Goal: Book appointment/travel/reservation

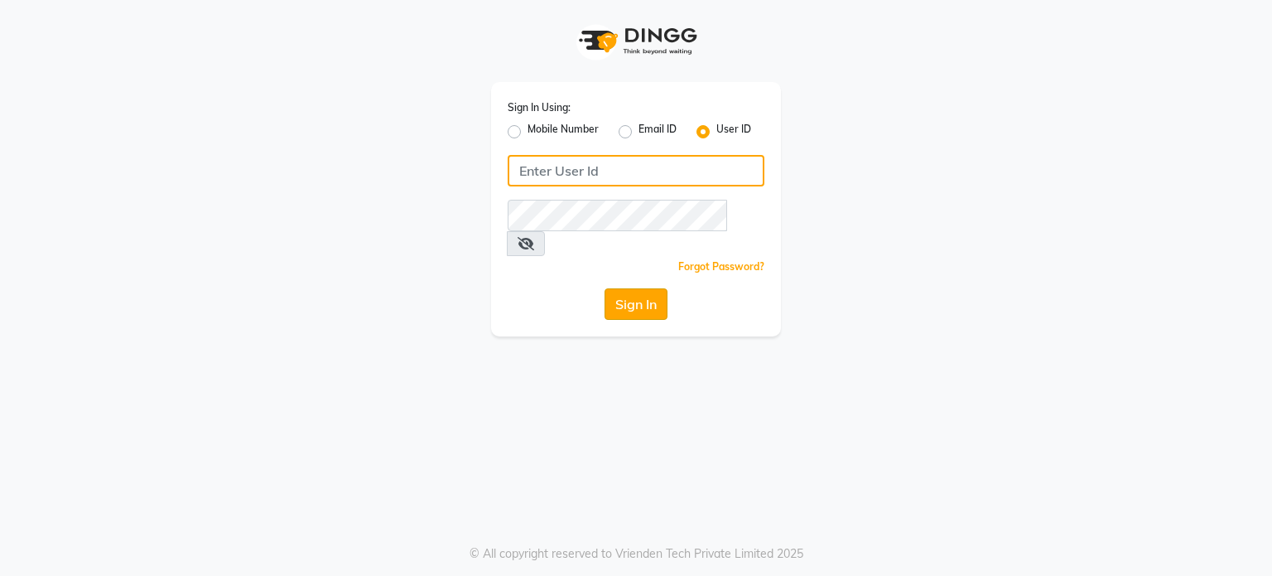
type input "punehaircompany"
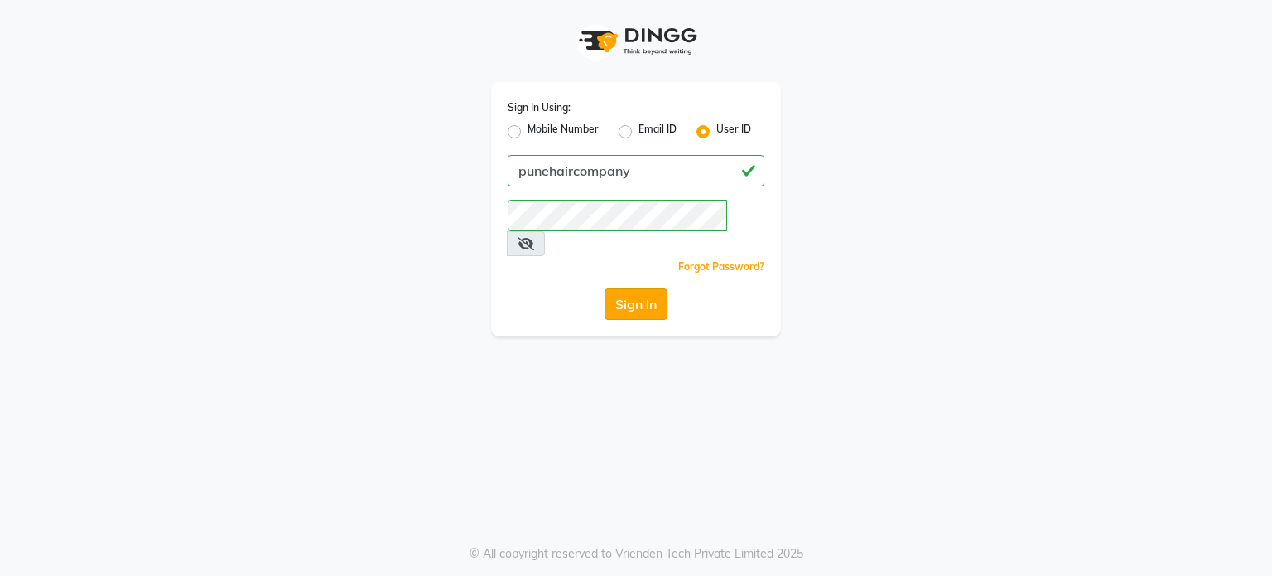
click at [617, 288] on button "Sign In" at bounding box center [636, 303] width 63 height 31
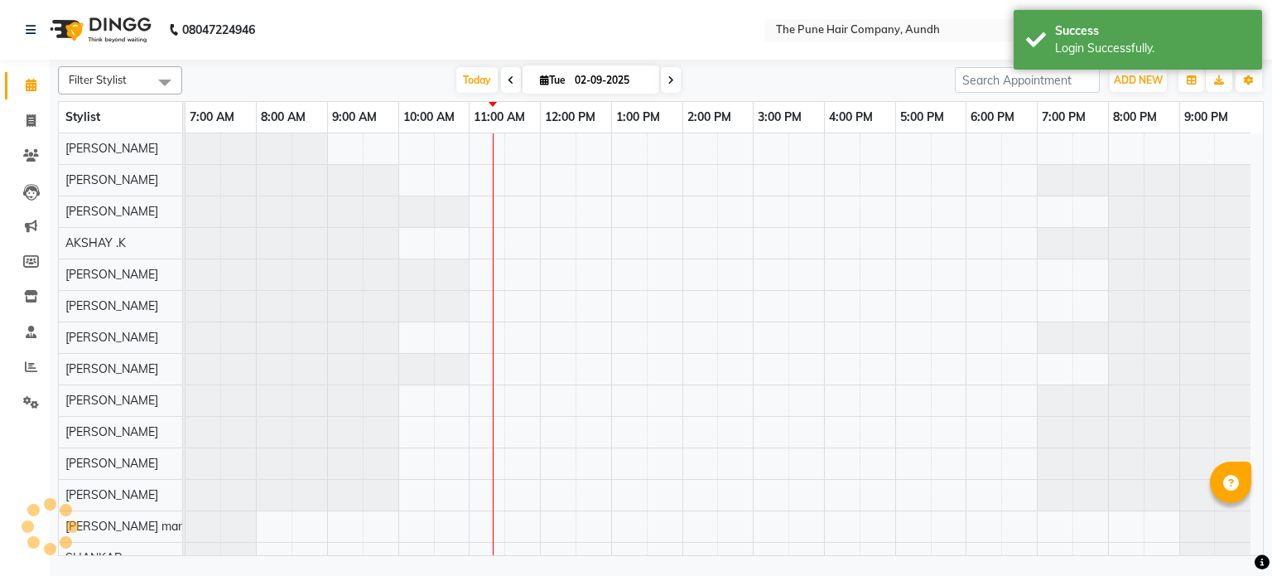
select select "en"
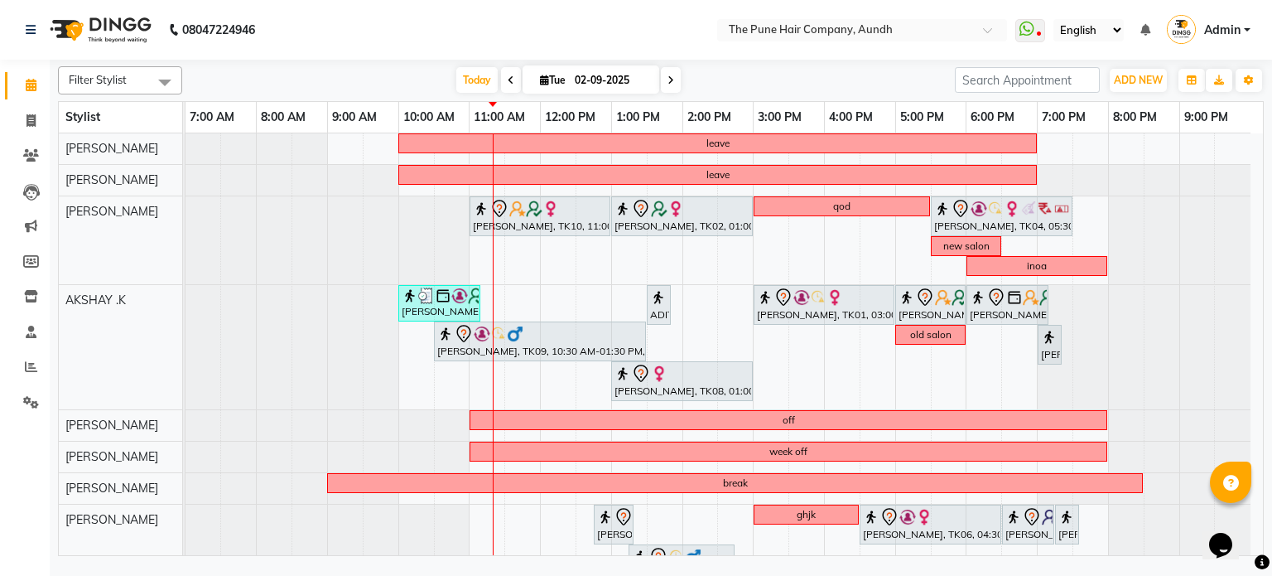
click at [678, 77] on span at bounding box center [671, 80] width 20 height 26
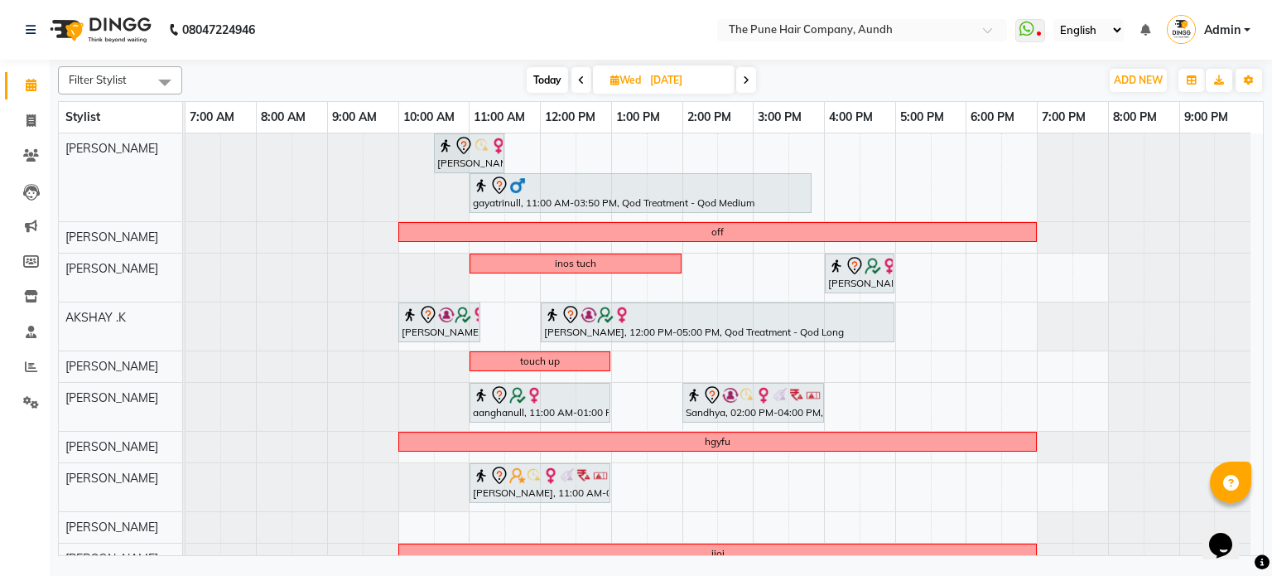
click at [746, 92] on span at bounding box center [746, 80] width 20 height 26
type input "[DATE]"
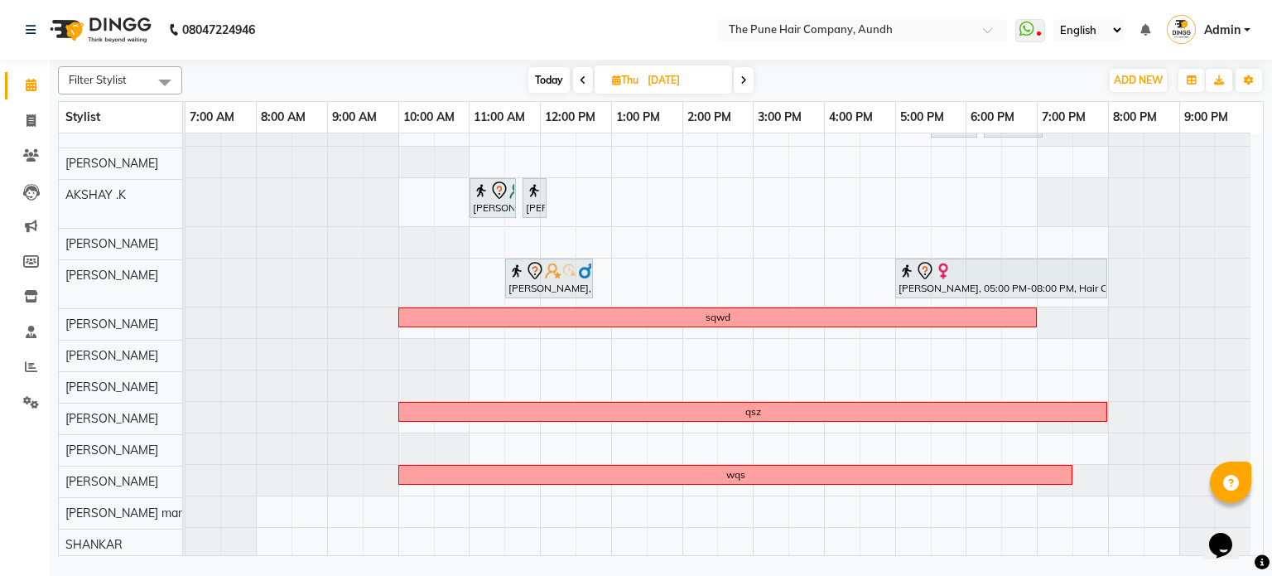
scroll to position [84, 0]
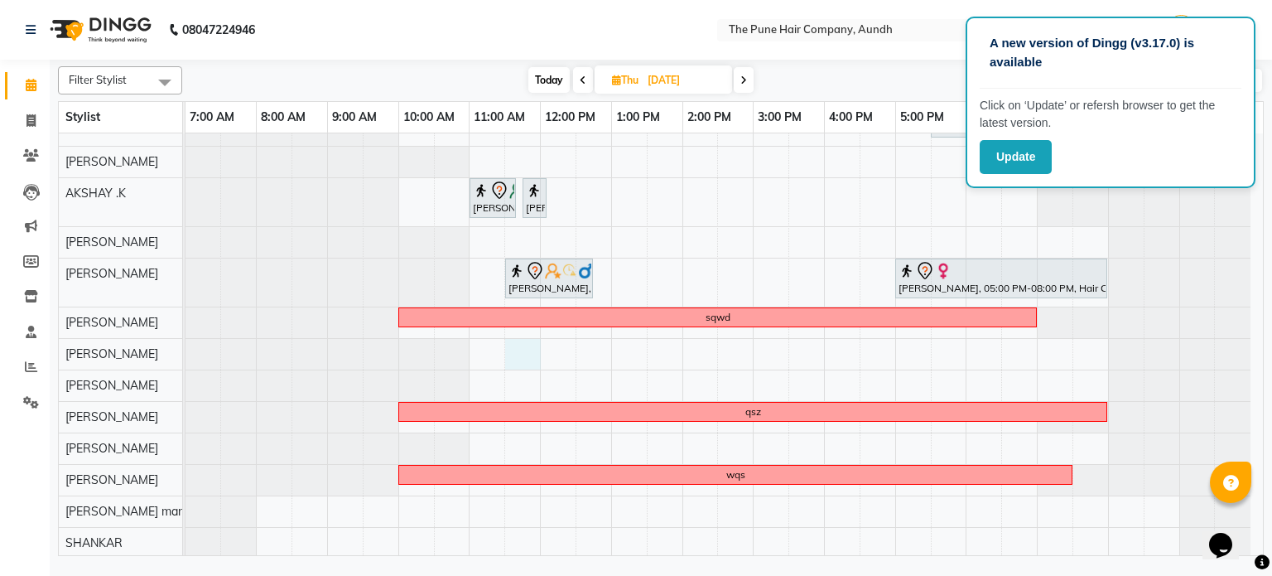
click at [507, 346] on div "SHILPA, 04:00 PM-05:15 PM, Hair wash medium xgggf [PERSON_NAME], 05:30 PM-06:10…" at bounding box center [725, 303] width 1078 height 509
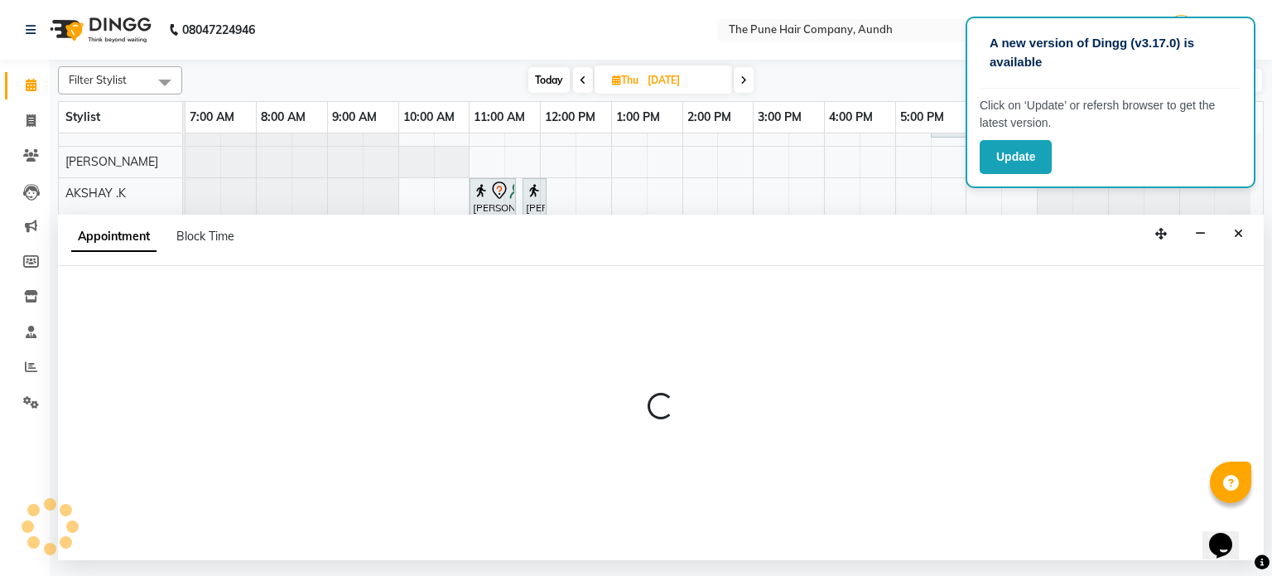
select select "49441"
select select "690"
select select "tentative"
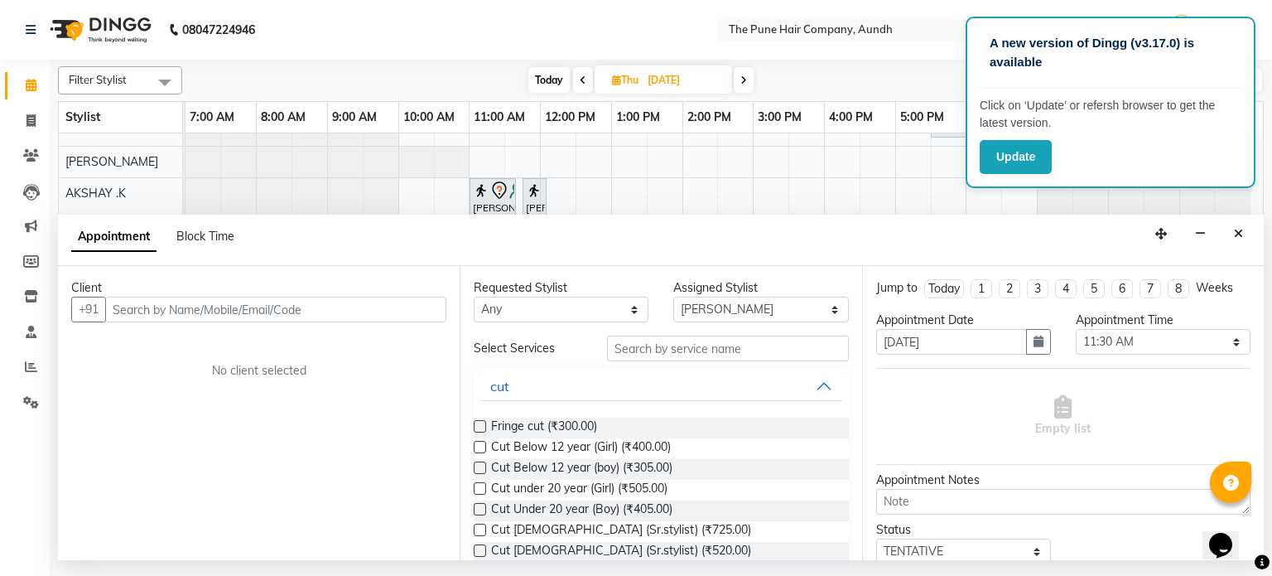
click at [322, 319] on input "text" at bounding box center [275, 310] width 341 height 26
type input "9923284650"
click at [391, 310] on span "Add Client" at bounding box center [411, 309] width 55 height 15
select select "22"
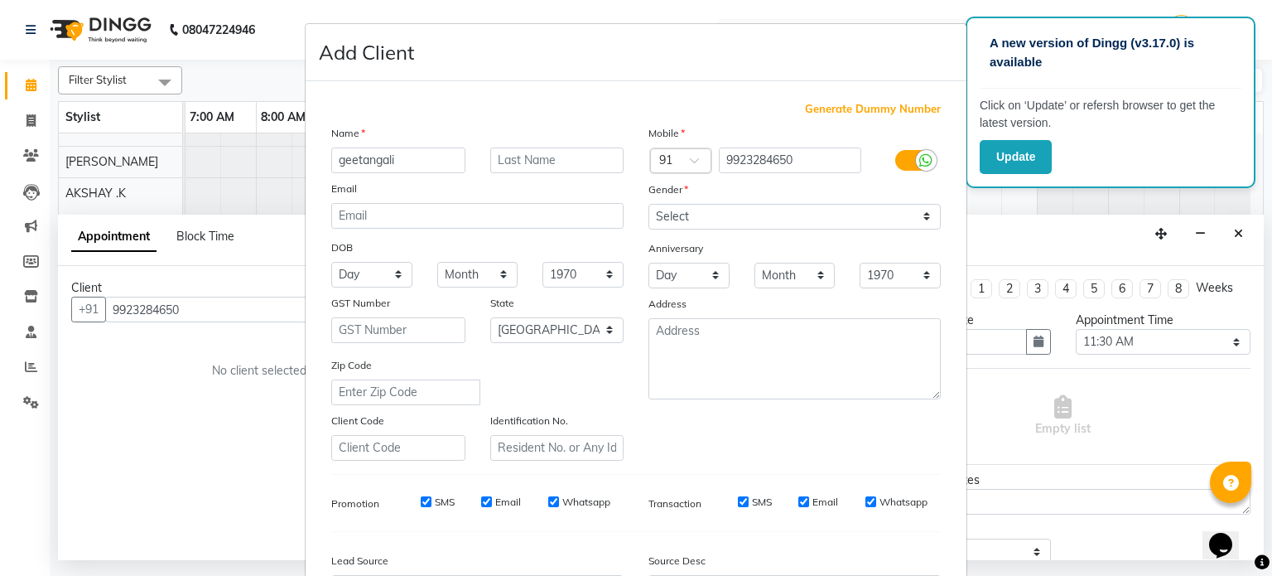
type input "geetangali"
click at [700, 220] on select "Select [DEMOGRAPHIC_DATA] [DEMOGRAPHIC_DATA] Other Prefer Not To Say" at bounding box center [795, 217] width 292 height 26
select select "[DEMOGRAPHIC_DATA]"
click at [649, 205] on select "Select [DEMOGRAPHIC_DATA] [DEMOGRAPHIC_DATA] Other Prefer Not To Say" at bounding box center [795, 217] width 292 height 26
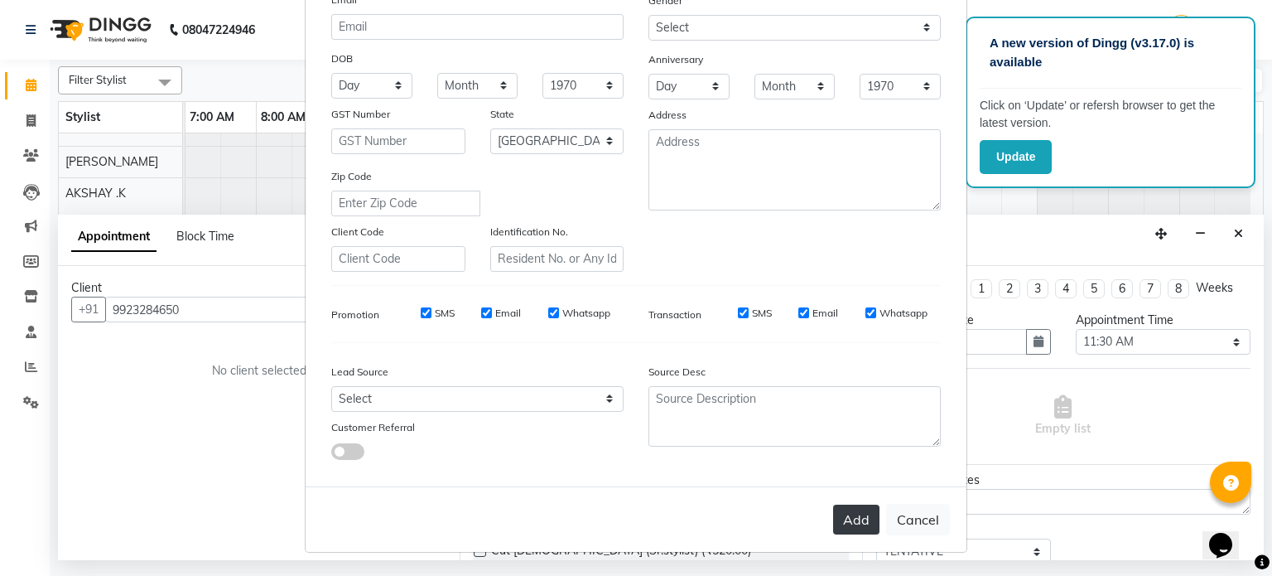
click at [848, 519] on button "Add" at bounding box center [856, 519] width 46 height 30
select select
select select "null"
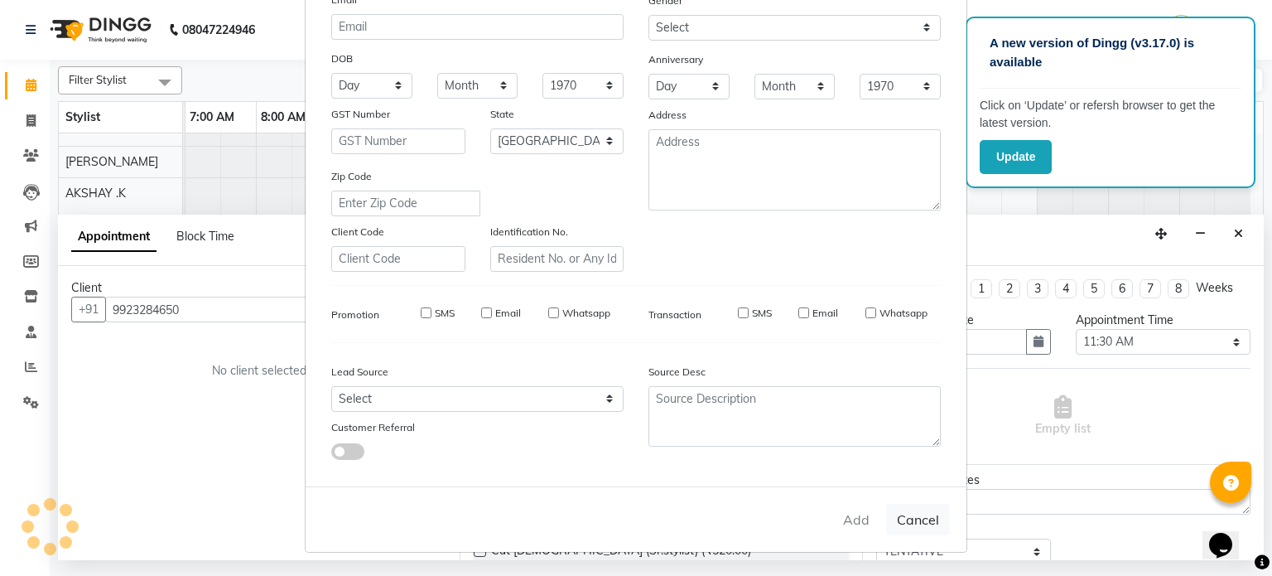
select select
checkbox input "false"
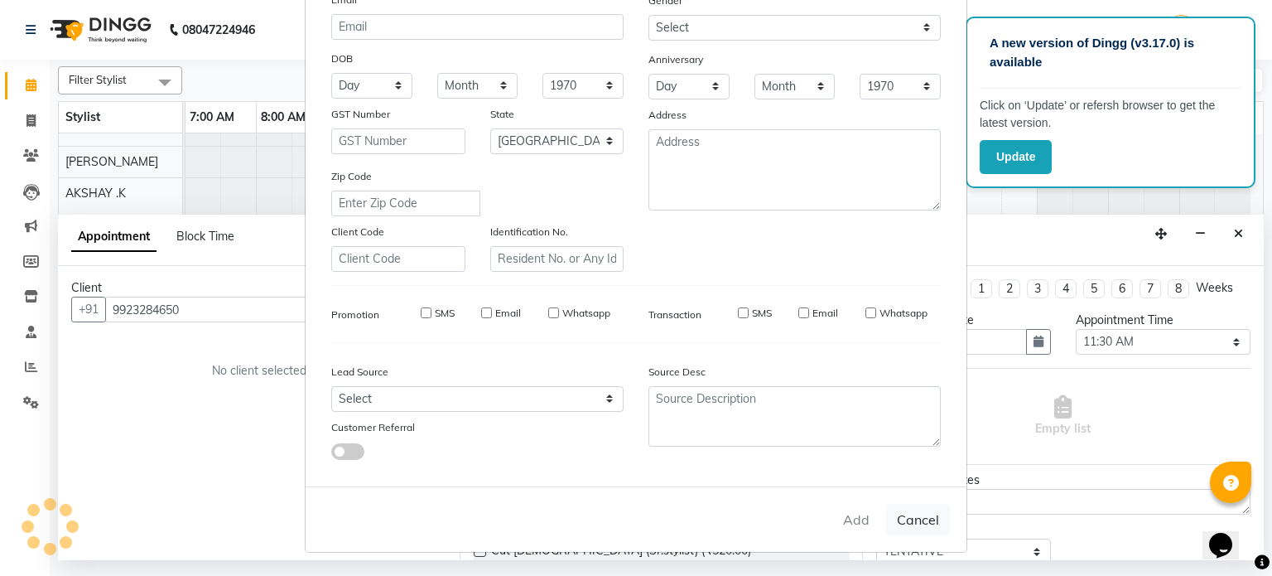
checkbox input "false"
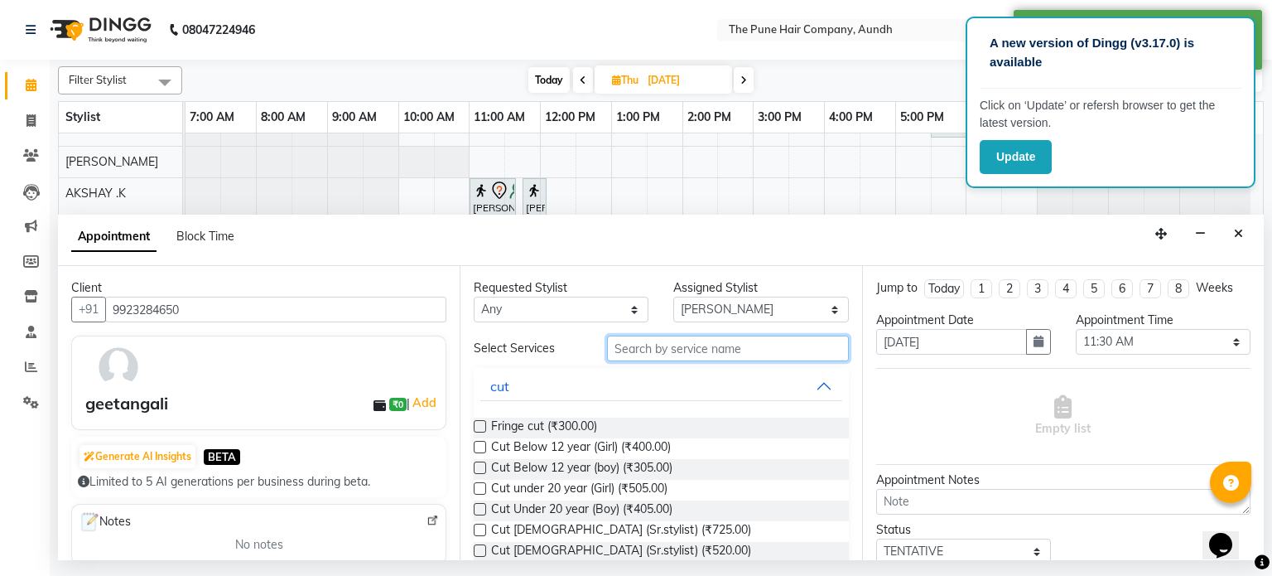
click at [687, 353] on input "text" at bounding box center [728, 348] width 242 height 26
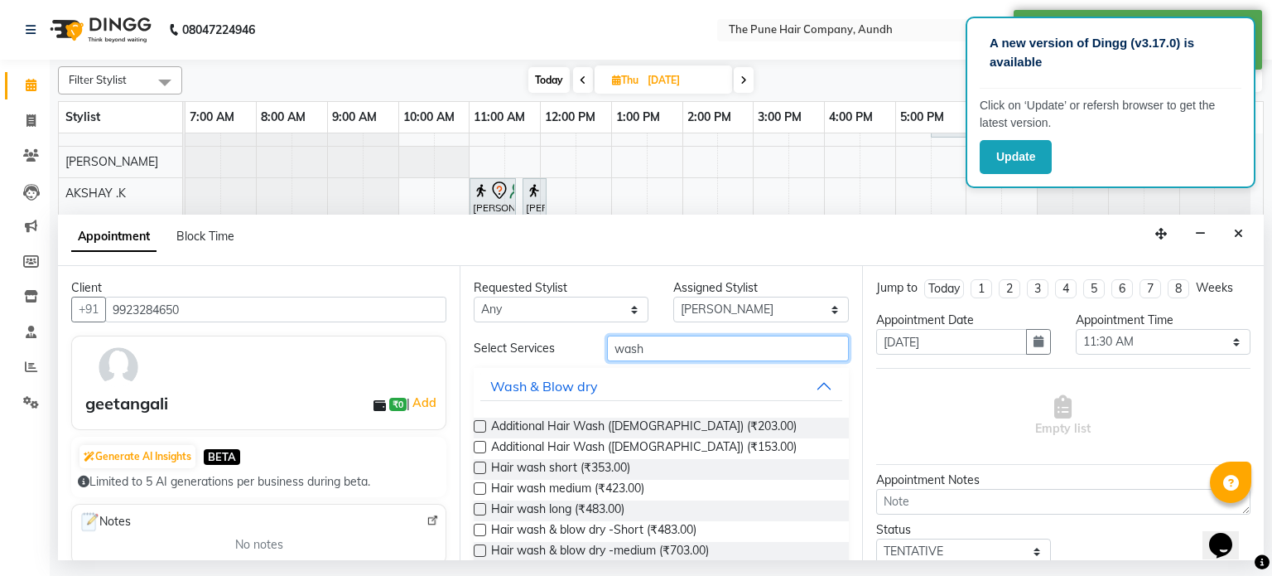
scroll to position [83, 0]
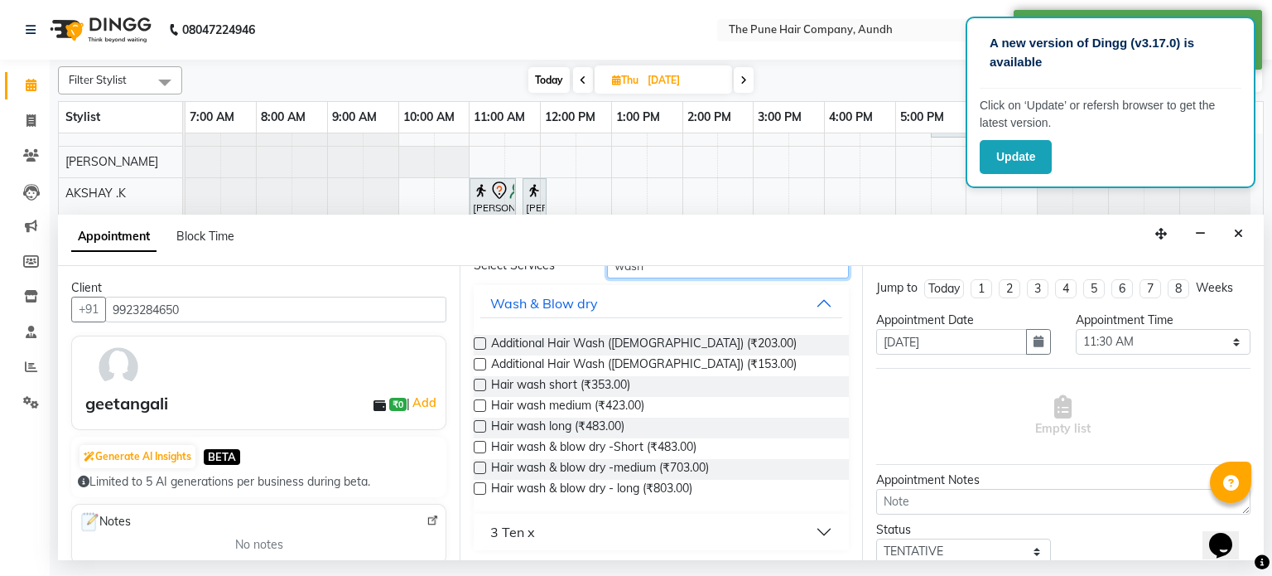
type input "wash"
click at [485, 470] on label at bounding box center [480, 467] width 12 height 12
click at [485, 470] on input "checkbox" at bounding box center [479, 469] width 11 height 11
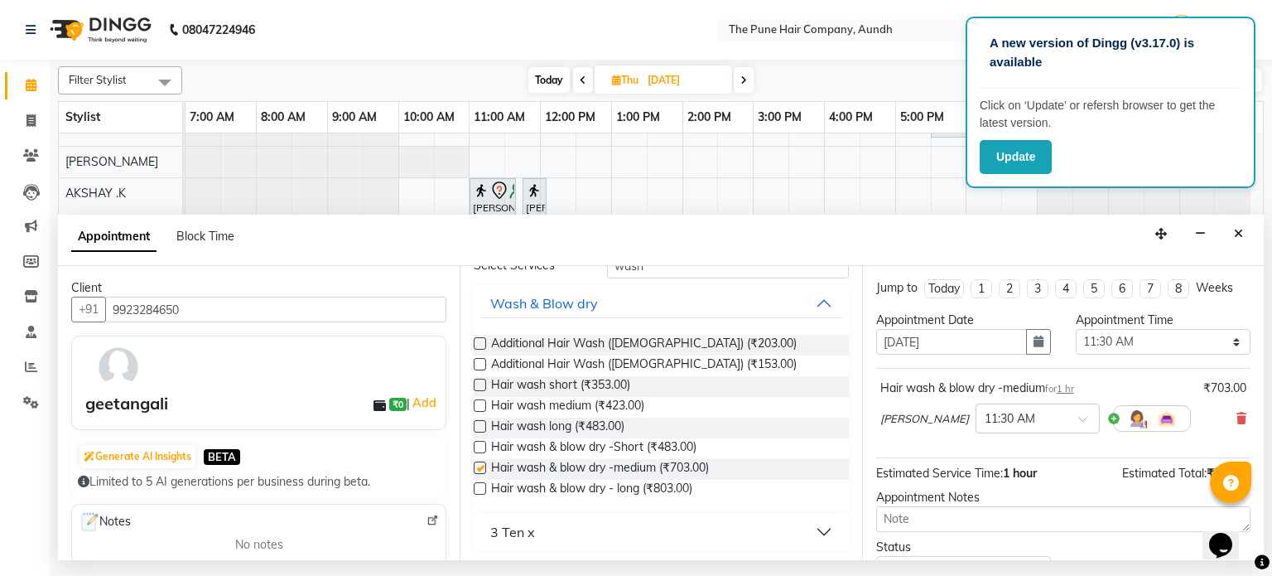
checkbox input "false"
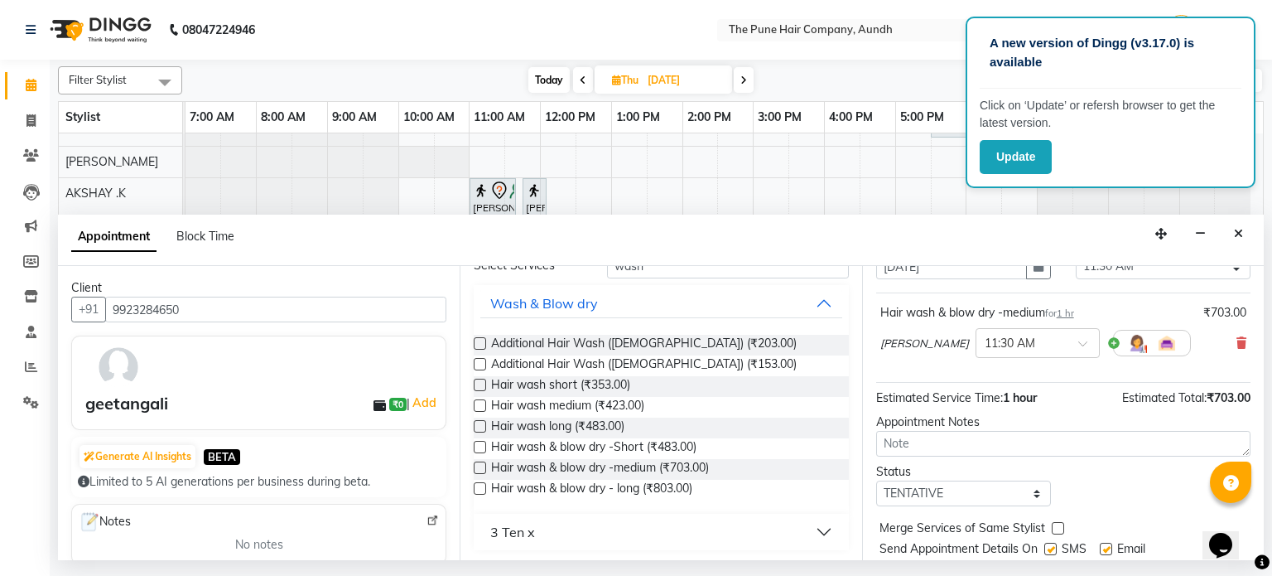
scroll to position [125, 0]
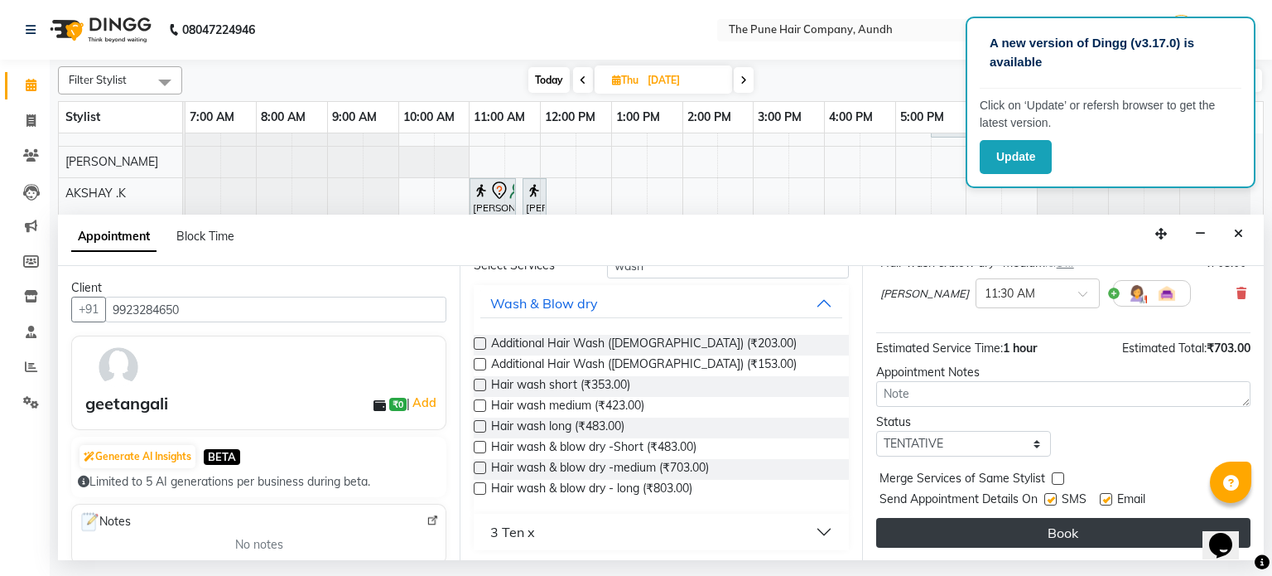
click at [966, 532] on button "Book" at bounding box center [1063, 533] width 374 height 30
